Goal: Navigation & Orientation: Find specific page/section

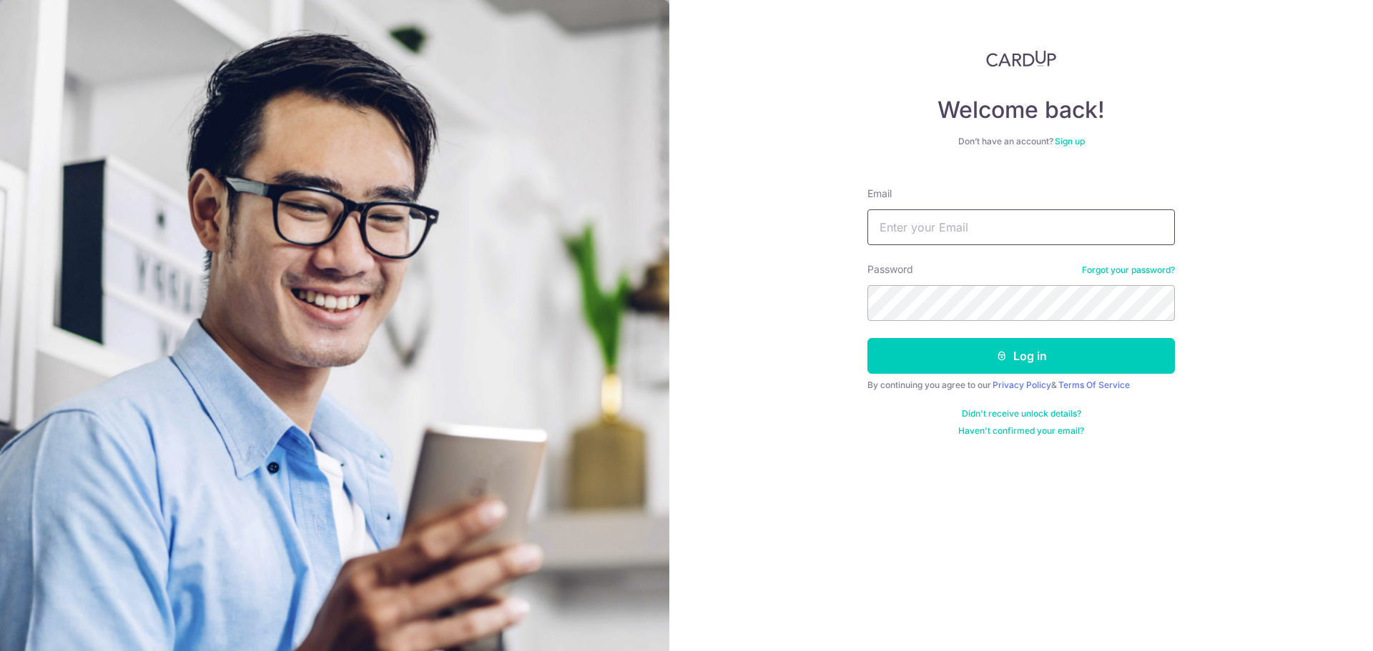
drag, startPoint x: 939, startPoint y: 230, endPoint x: 943, endPoint y: 240, distance: 10.6
click at [939, 230] on input "Email" at bounding box center [1020, 227] width 307 height 36
type input "[EMAIL_ADDRESS][DOMAIN_NAME]"
click at [867, 338] on button "Log in" at bounding box center [1020, 356] width 307 height 36
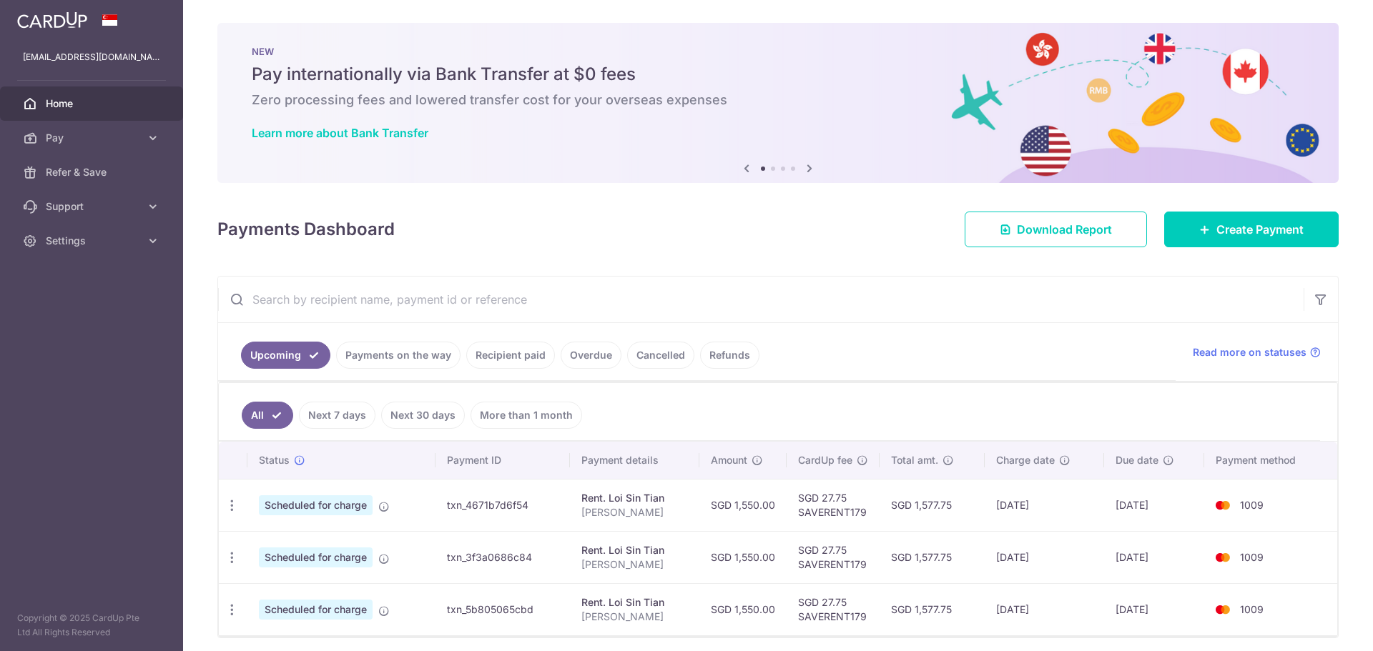
scroll to position [54, 0]
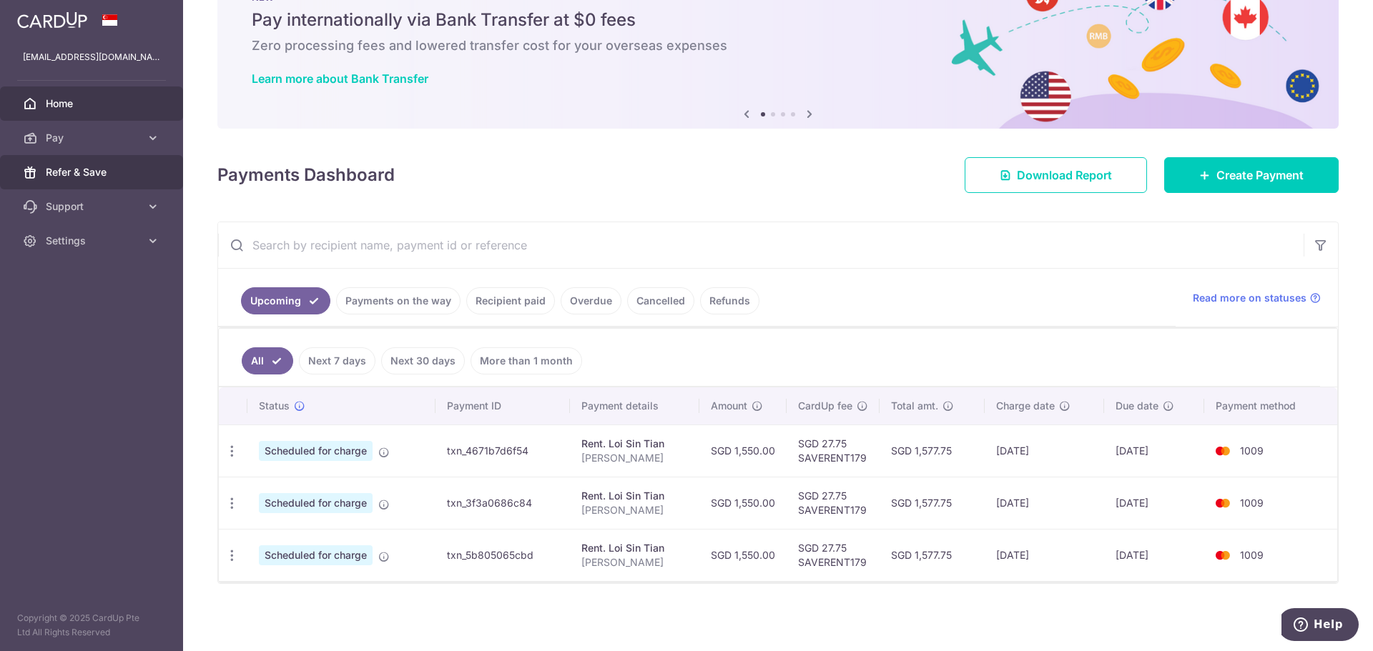
click at [112, 178] on span "Refer & Save" at bounding box center [93, 172] width 94 height 14
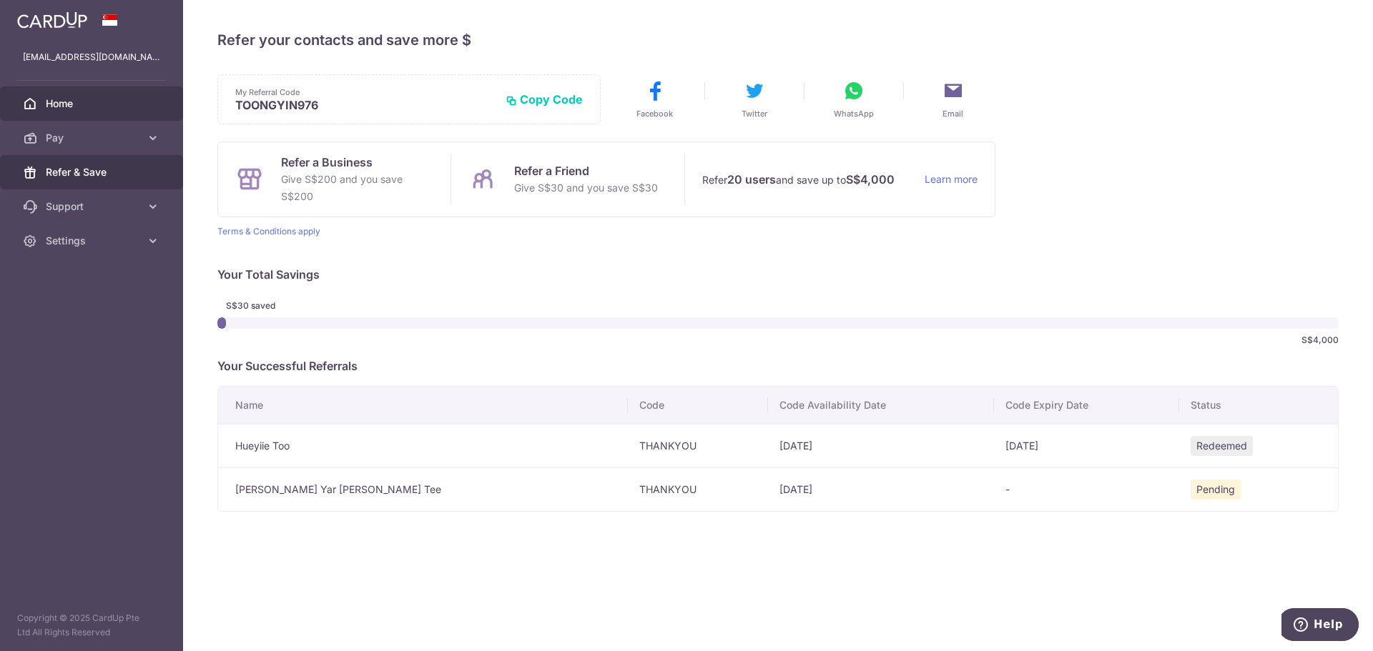
click at [92, 108] on span "Home" at bounding box center [93, 104] width 94 height 14
